Goal: Task Accomplishment & Management: Use online tool/utility

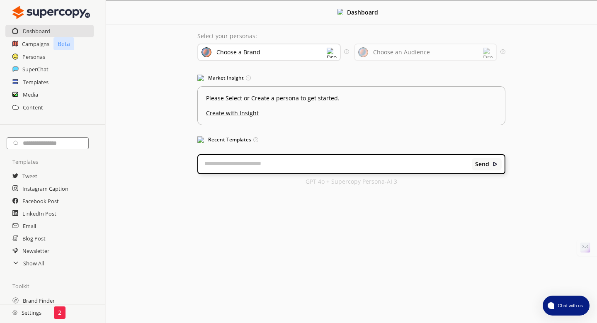
click at [286, 54] on div "Choose a Brand" at bounding box center [268, 52] width 143 height 17
click at [269, 91] on div "VDG SPORTS" at bounding box center [258, 92] width 108 height 10
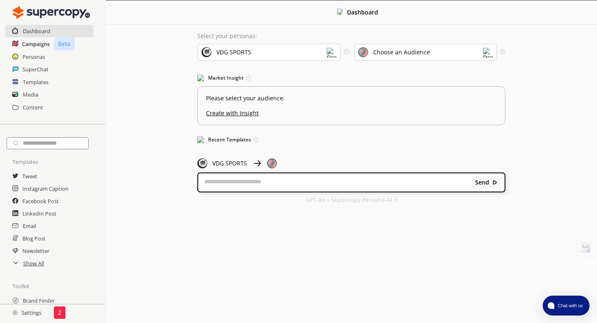
click at [29, 41] on h2 "Campaigns" at bounding box center [36, 44] width 28 height 12
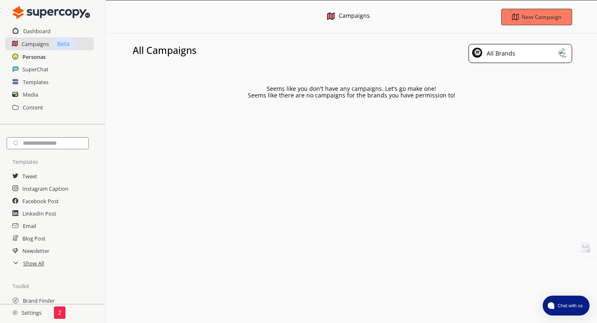
click at [29, 57] on h2 "Personas" at bounding box center [33, 57] width 23 height 12
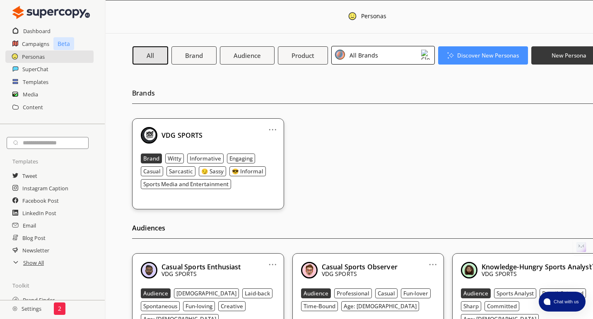
click at [271, 129] on link "..." at bounding box center [273, 126] width 9 height 7
click at [264, 143] on li "Edit" at bounding box center [263, 143] width 48 height 15
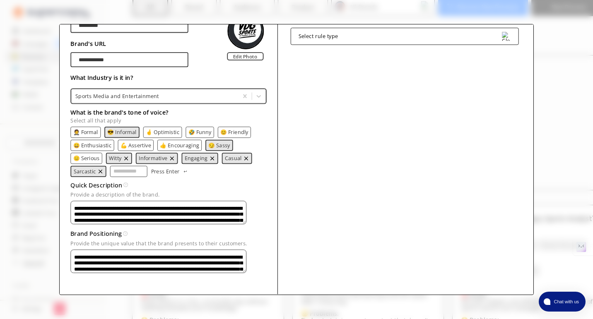
scroll to position [51, 0]
click at [73, 205] on textarea "**********" at bounding box center [159, 213] width 176 height 24
drag, startPoint x: 73, startPoint y: 205, endPoint x: 103, endPoint y: 234, distance: 41.6
click at [103, 234] on div "**********" at bounding box center [169, 139] width 196 height 271
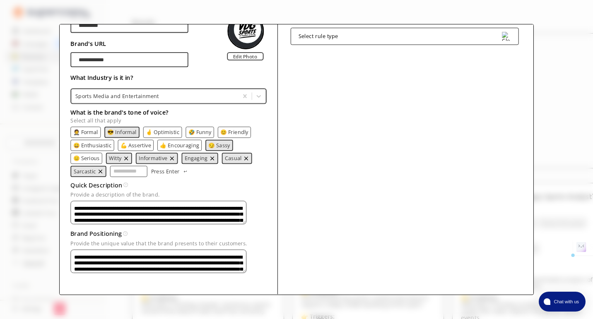
scroll to position [73, 0]
